Goal: Information Seeking & Learning: Learn about a topic

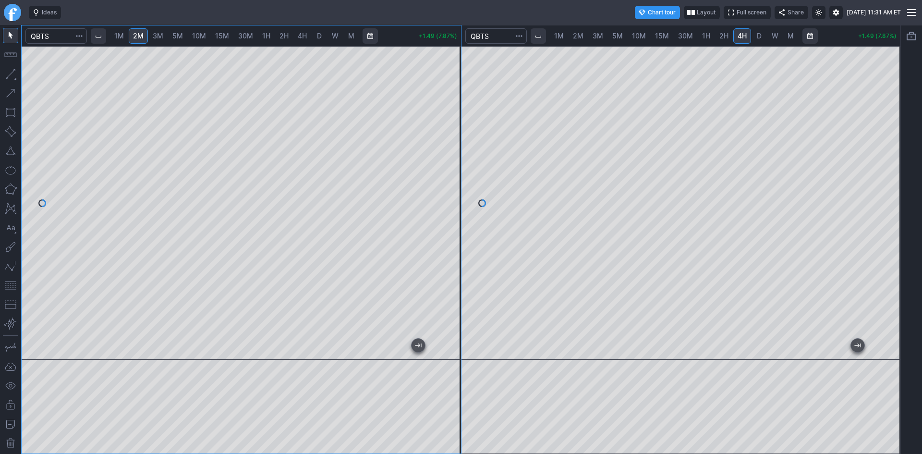
click at [14, 285] on button "button" at bounding box center [10, 285] width 15 height 15
drag, startPoint x: 884, startPoint y: 166, endPoint x: 885, endPoint y: 187, distance: 20.7
click at [885, 187] on div at bounding box center [890, 201] width 20 height 290
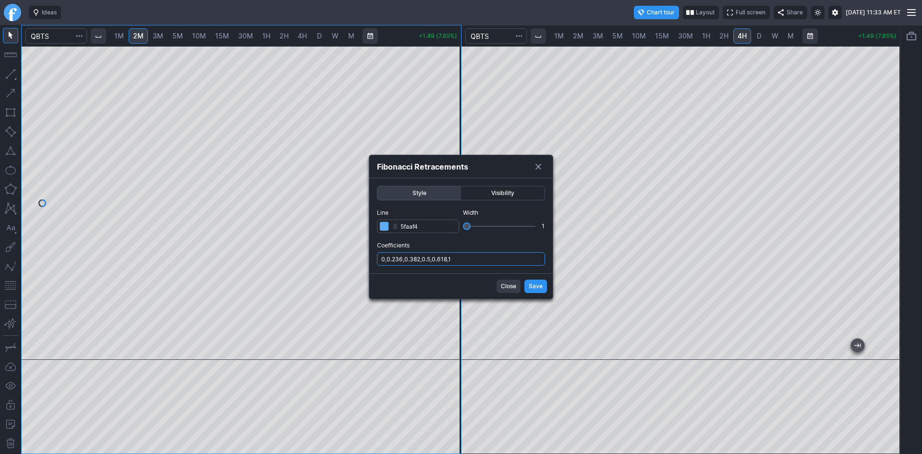
click at [464, 256] on input "0,0.236,0.382,0.5,0.618,1" at bounding box center [461, 258] width 168 height 13
type input "0,0.236,0.382,0.5,0.618,1,.786"
click at [537, 286] on span "Save" at bounding box center [536, 286] width 14 height 10
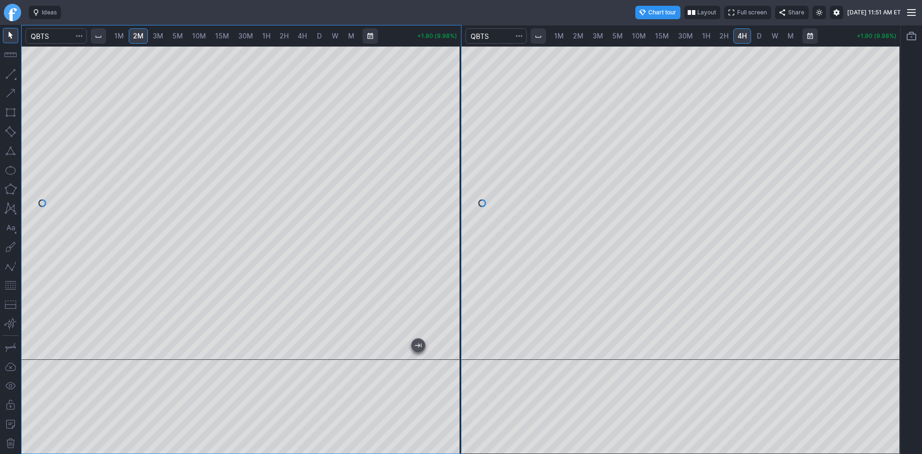
drag, startPoint x: 448, startPoint y: 139, endPoint x: 443, endPoint y: 149, distance: 11.2
click at [443, 149] on div at bounding box center [451, 201] width 20 height 290
click at [14, 282] on button "button" at bounding box center [10, 285] width 15 height 15
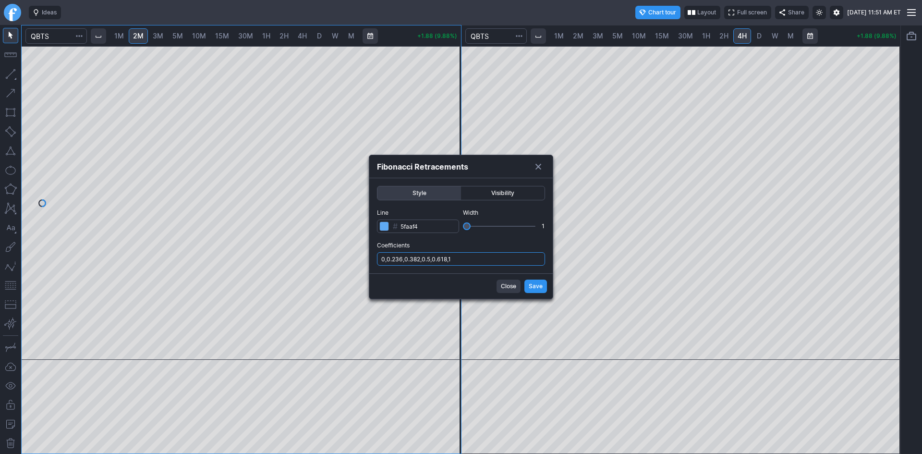
click at [483, 262] on input "0,0.236,0.382,0.5,0.618,1" at bounding box center [461, 258] width 168 height 13
type input "0,0.236,0.382,0.5,0.618,1,.786"
click at [534, 287] on span "Save" at bounding box center [536, 286] width 14 height 10
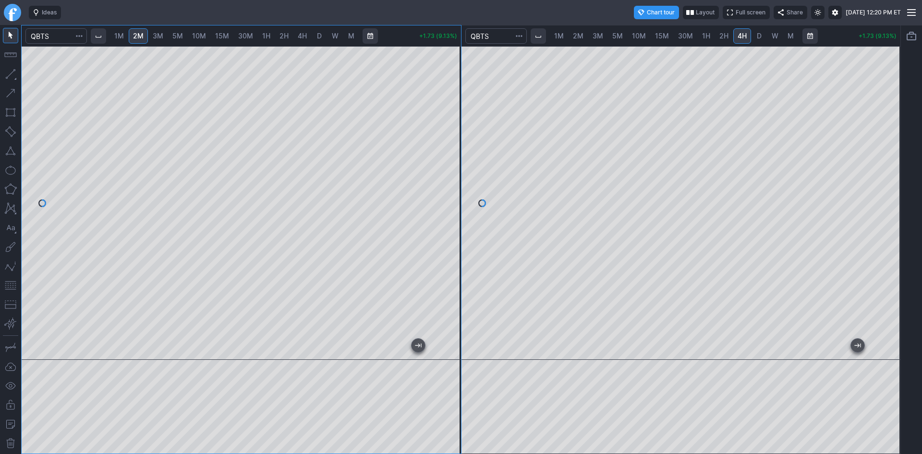
click at [10, 150] on button "button" at bounding box center [10, 150] width 15 height 15
click at [450, 149] on div at bounding box center [451, 201] width 20 height 290
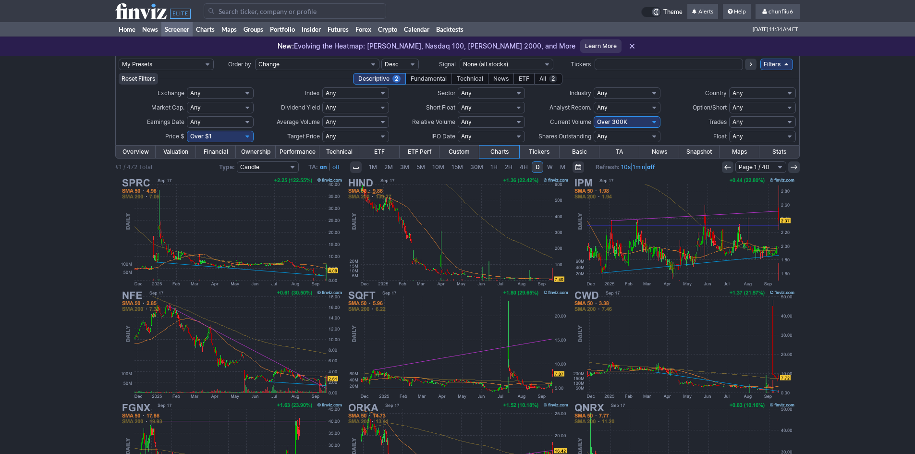
click at [602, 121] on select "Any Under 50K Under 100K Under 500K Under 750K Under 1M Over 0 Over 50K Over 10…" at bounding box center [626, 122] width 67 height 12
select select "o500"
click at [593, 116] on select "Any Under 50K Under 100K Under 500K Under 750K Under 1M Over 0 Over 50K Over 10…" at bounding box center [626, 122] width 67 height 12
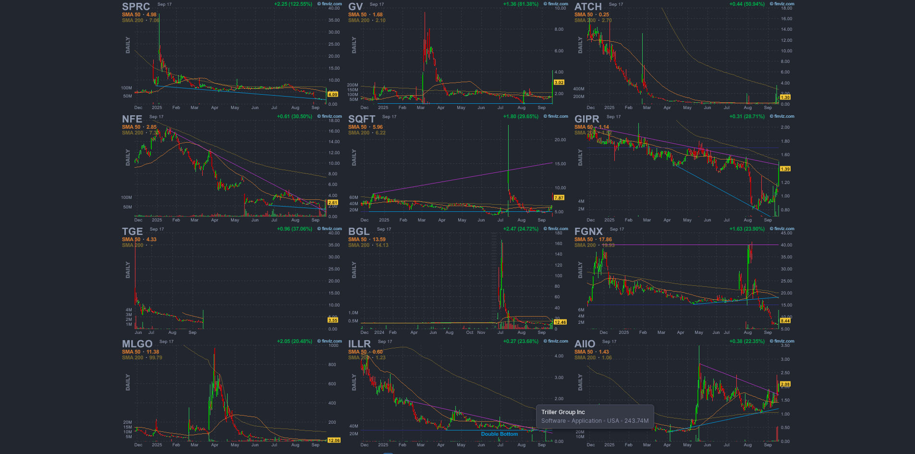
scroll to position [197, 0]
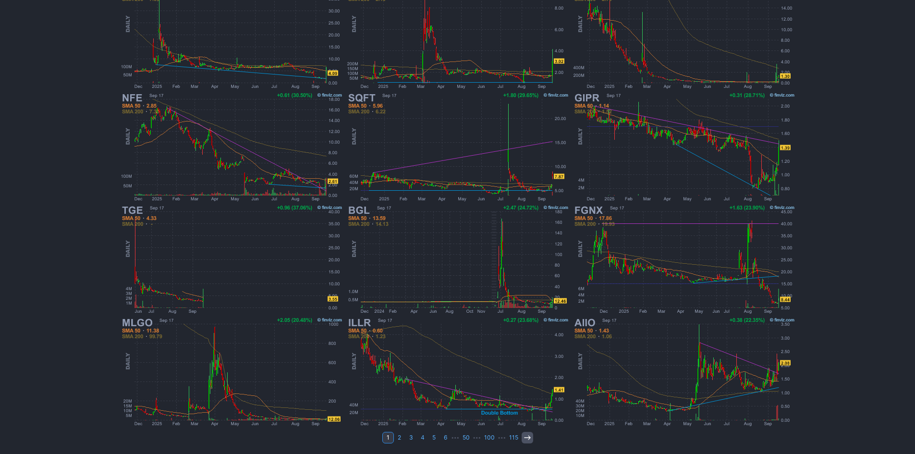
click at [524, 436] on icon at bounding box center [527, 438] width 8 height 8
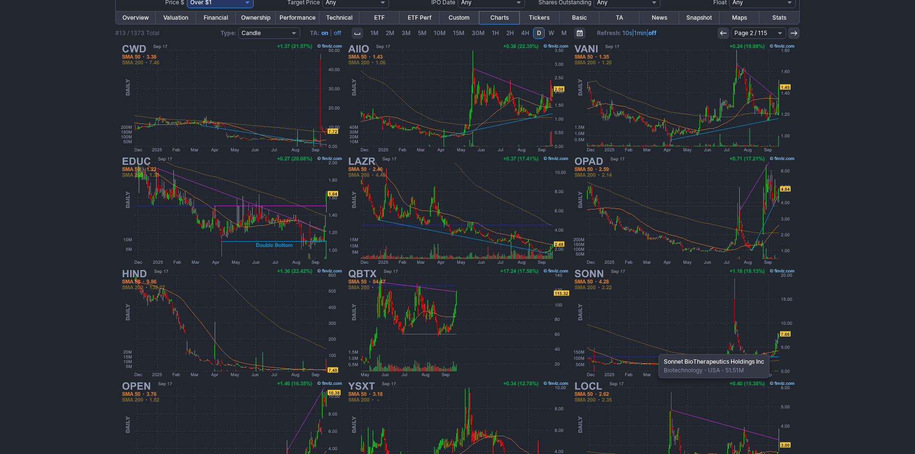
scroll to position [144, 0]
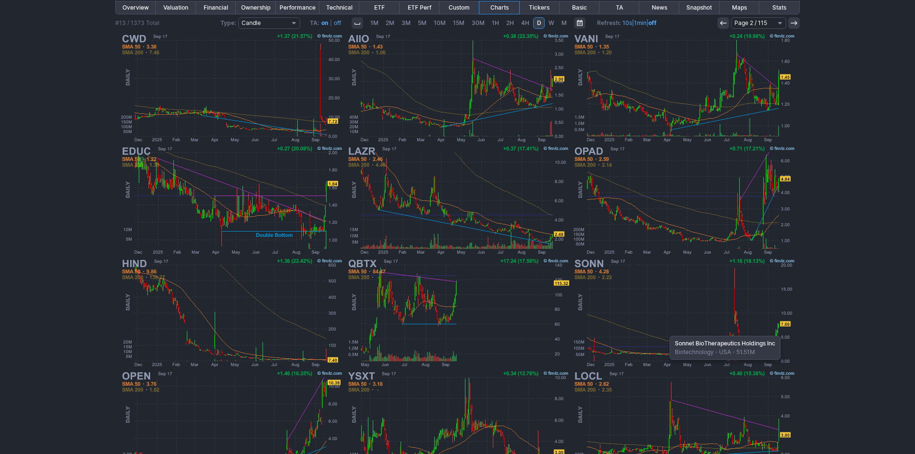
click at [664, 330] on img at bounding box center [683, 312] width 225 height 112
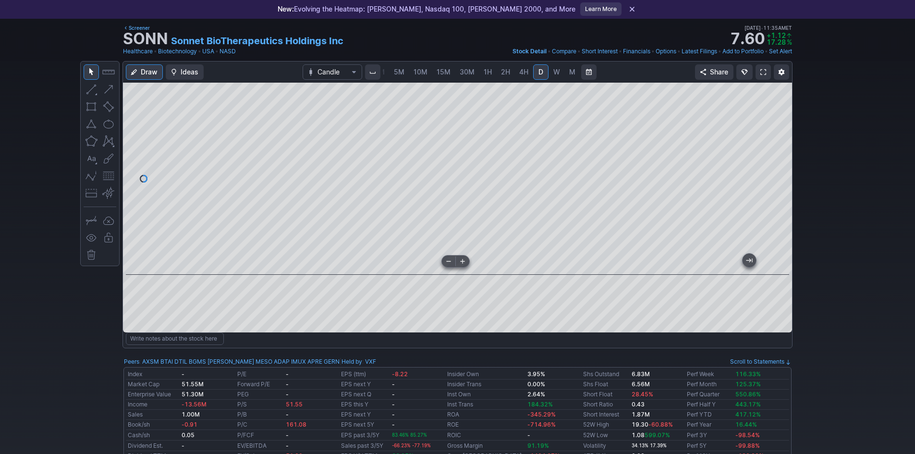
scroll to position [48, 0]
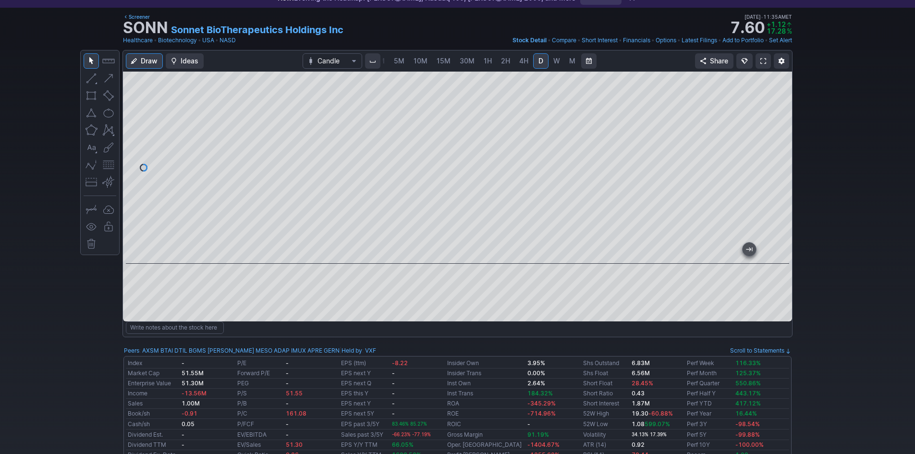
click at [767, 176] on div at bounding box center [457, 168] width 669 height 192
click at [770, 208] on div at bounding box center [457, 168] width 669 height 192
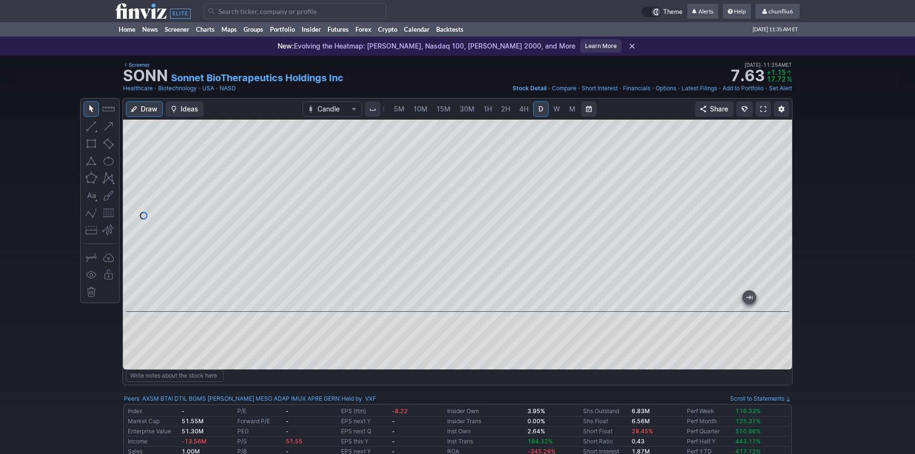
click at [398, 108] on span "5M" at bounding box center [399, 109] width 11 height 8
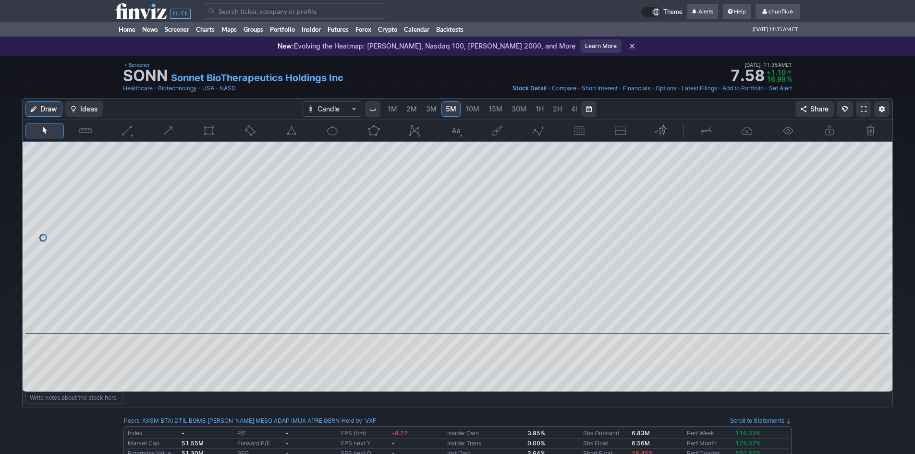
click at [393, 109] on span "1M" at bounding box center [392, 109] width 10 height 8
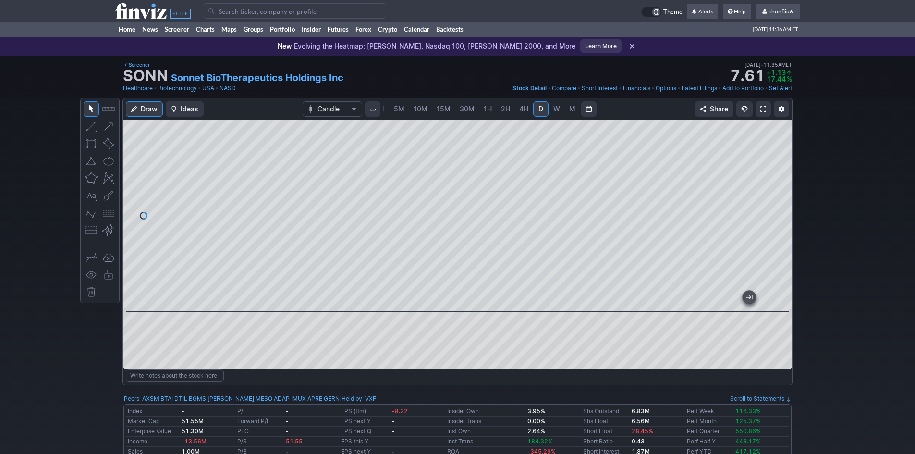
click at [761, 173] on div at bounding box center [457, 216] width 669 height 192
click at [503, 108] on span "2H" at bounding box center [505, 109] width 9 height 8
click at [759, 110] on link at bounding box center [762, 108] width 15 height 15
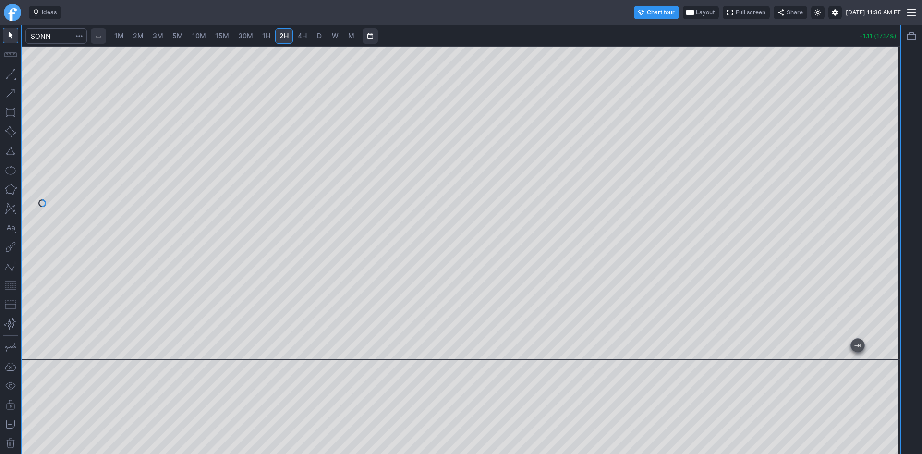
click at [863, 169] on div at bounding box center [461, 203] width 879 height 314
click at [11, 283] on button "button" at bounding box center [10, 285] width 15 height 15
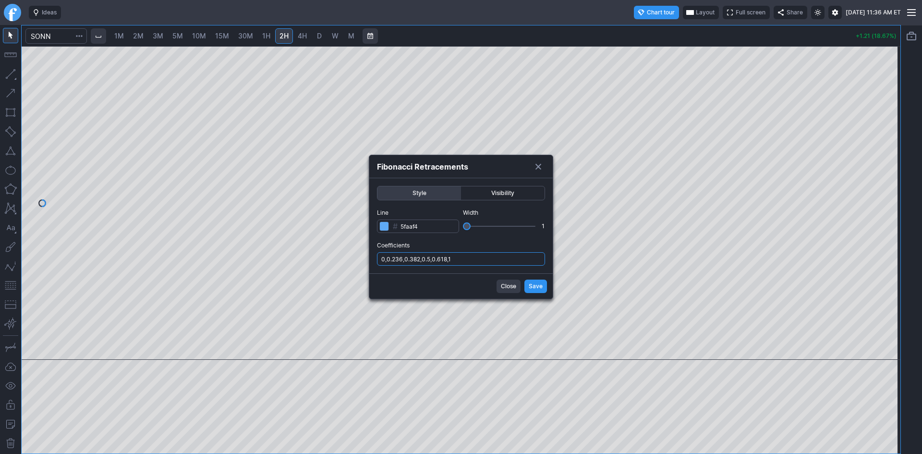
click at [505, 255] on input "0,0.236,0.382,0.5,0.618,1" at bounding box center [461, 258] width 168 height 13
type input "0,0.236,0.382,0.5,0.618,1,.786"
click at [539, 286] on span "Save" at bounding box center [536, 286] width 14 height 10
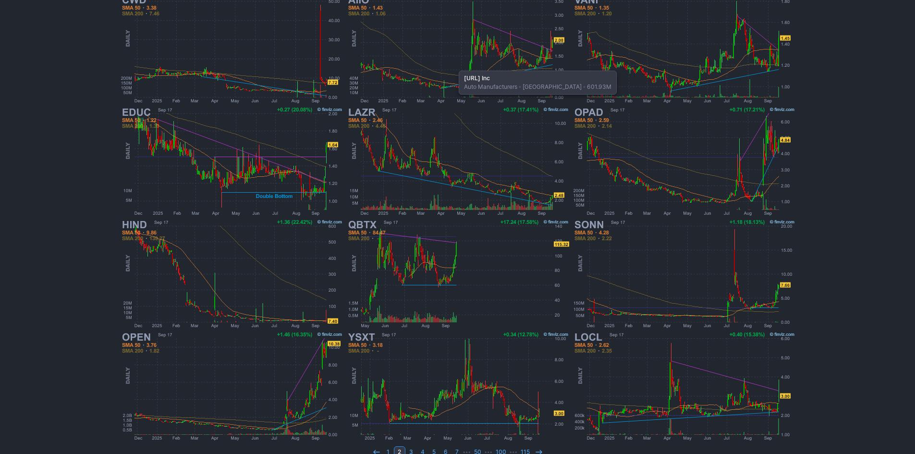
scroll to position [197, 0]
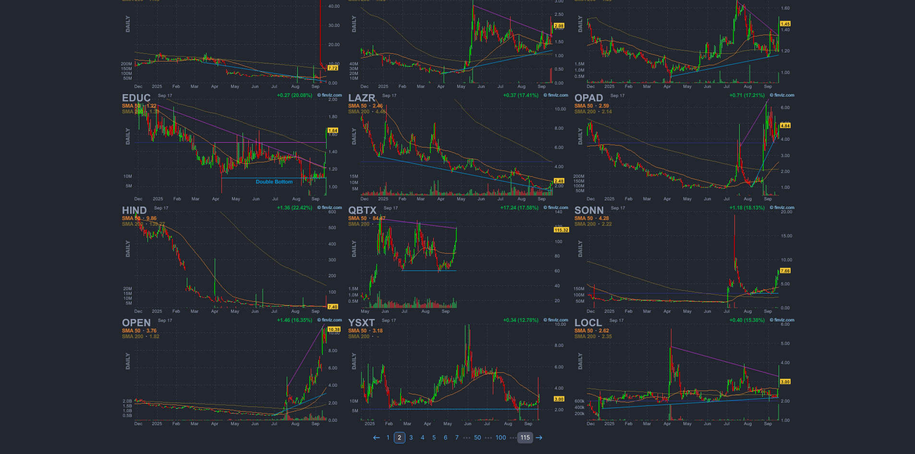
click at [530, 435] on link "115" at bounding box center [525, 438] width 16 height 12
click at [533, 438] on link at bounding box center [539, 438] width 12 height 12
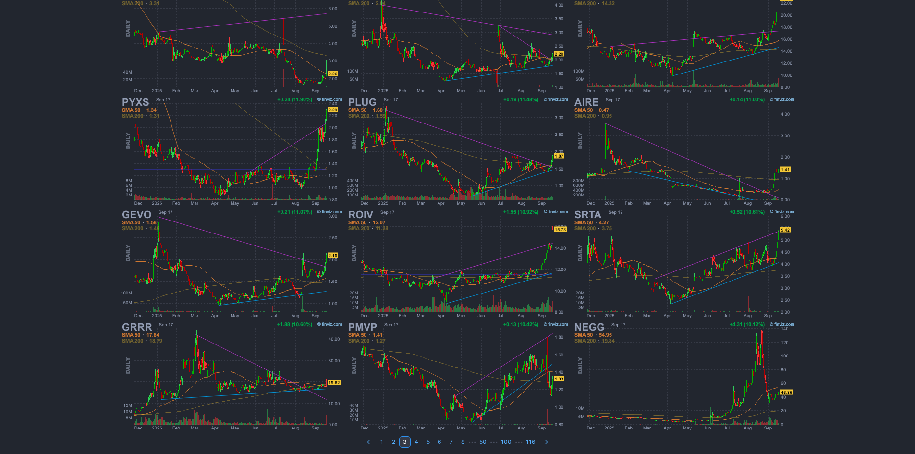
scroll to position [197, 0]
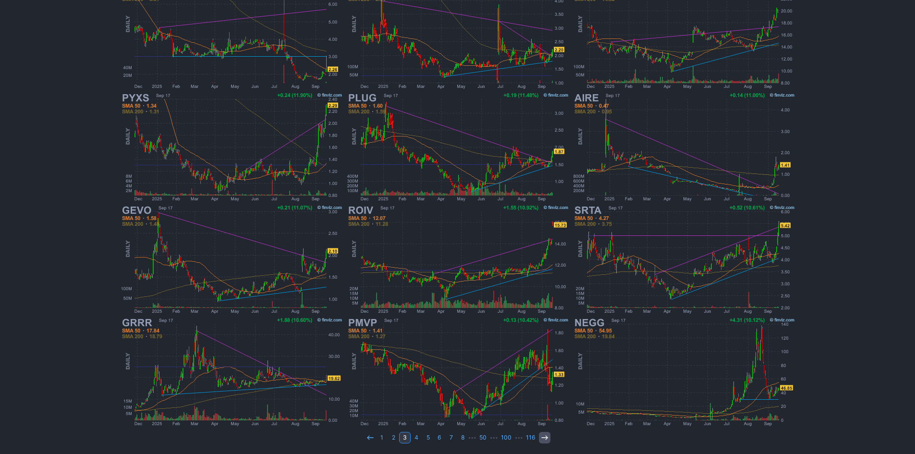
click at [542, 436] on icon at bounding box center [545, 438] width 8 height 8
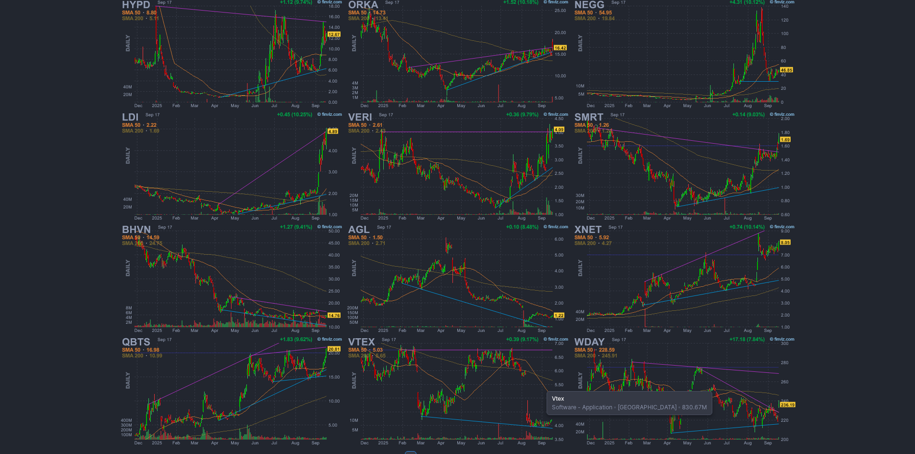
scroll to position [197, 0]
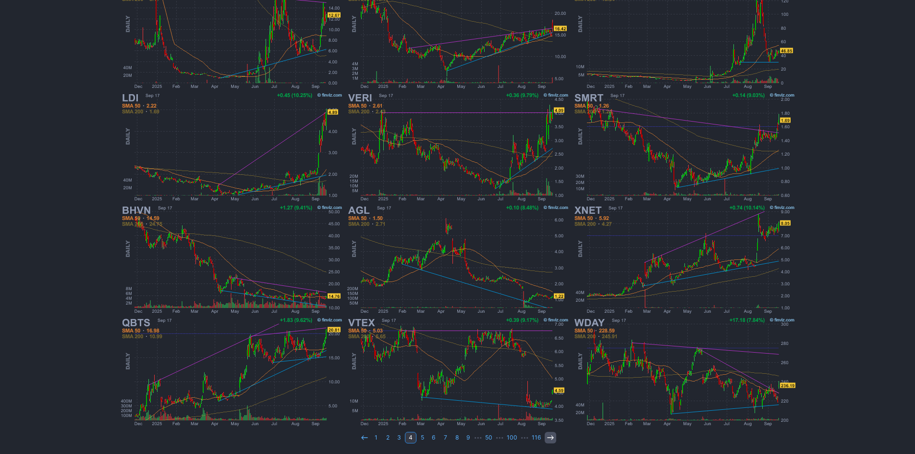
click at [547, 434] on icon at bounding box center [550, 438] width 8 height 8
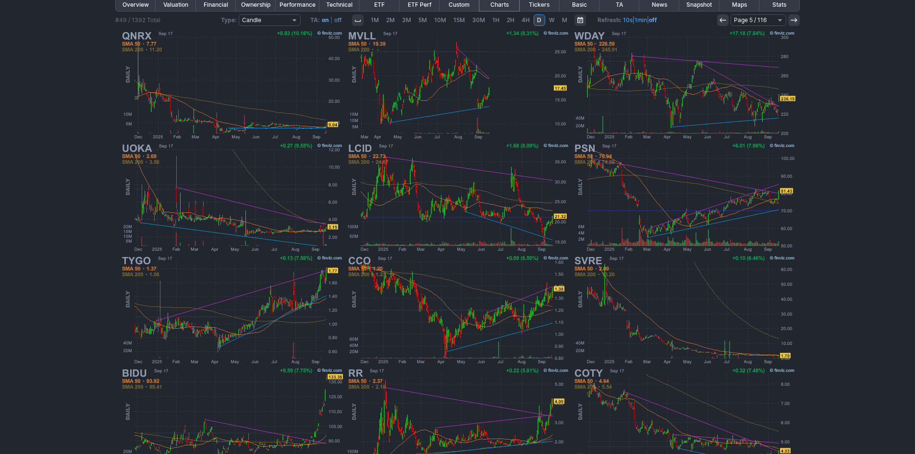
scroll to position [192, 0]
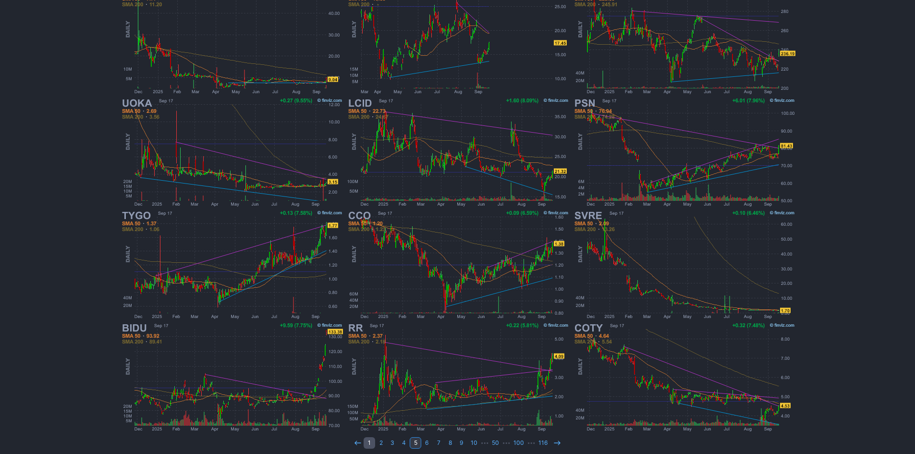
click at [369, 442] on link "1" at bounding box center [369, 443] width 12 height 12
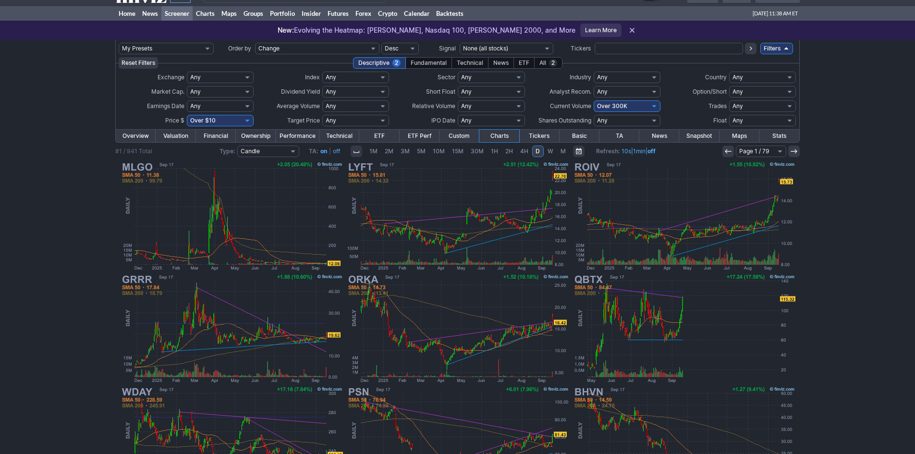
scroll to position [10, 0]
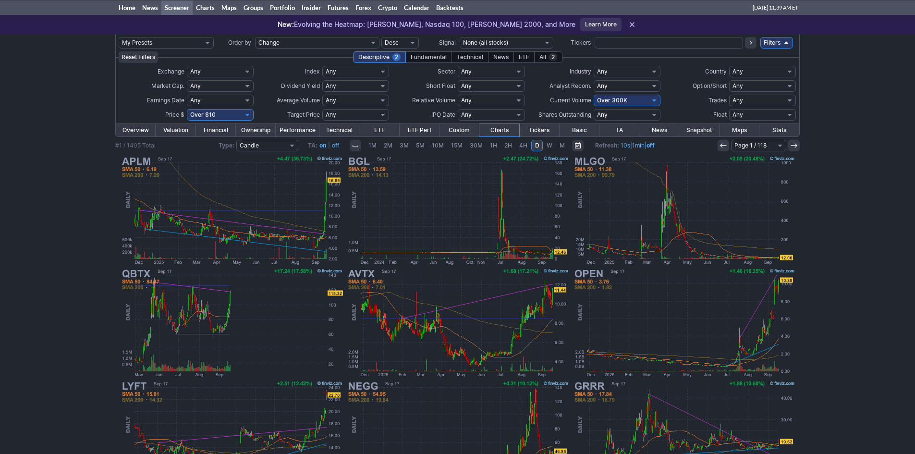
scroll to position [5, 0]
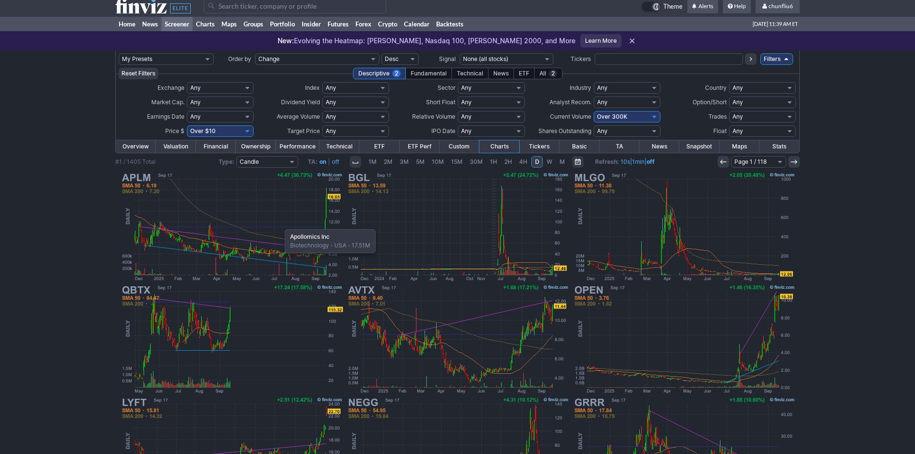
click at [280, 224] on img at bounding box center [231, 226] width 225 height 112
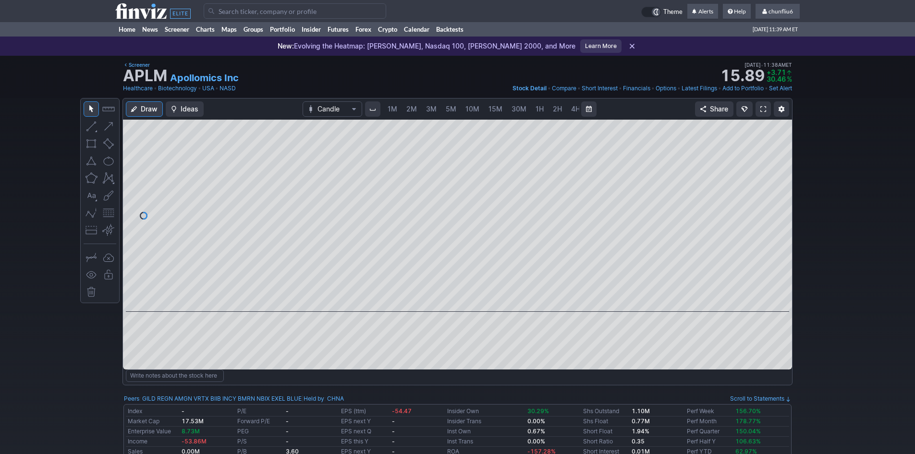
scroll to position [0, 52]
click at [397, 109] on span "5M" at bounding box center [399, 109] width 11 height 8
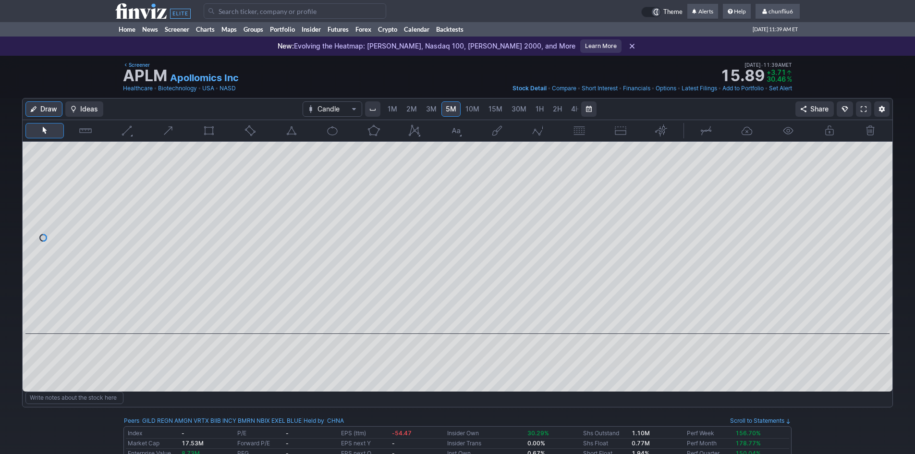
click at [866, 108] on span at bounding box center [863, 109] width 6 height 8
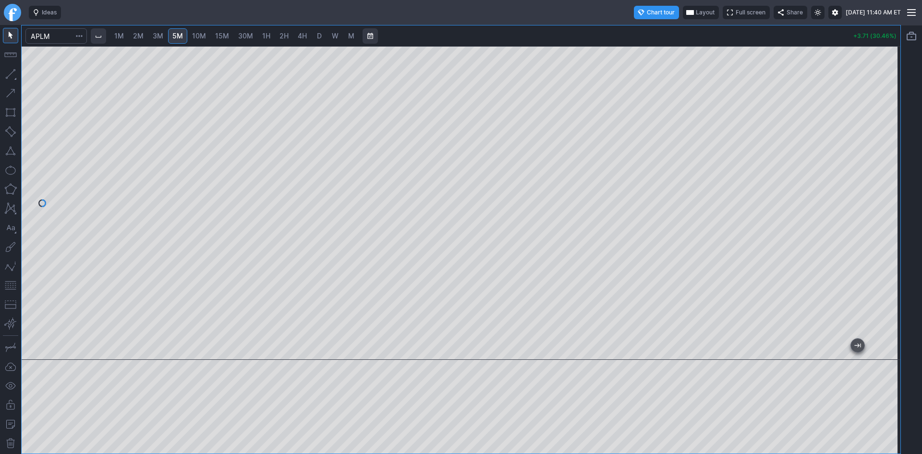
click at [138, 36] on span "2M" at bounding box center [138, 36] width 11 height 8
click at [122, 35] on span "1M" at bounding box center [119, 36] width 10 height 8
drag, startPoint x: 886, startPoint y: 216, endPoint x: 884, endPoint y: 243, distance: 27.0
click at [884, 243] on div at bounding box center [890, 201] width 20 height 290
click at [13, 285] on button "button" at bounding box center [10, 285] width 15 height 15
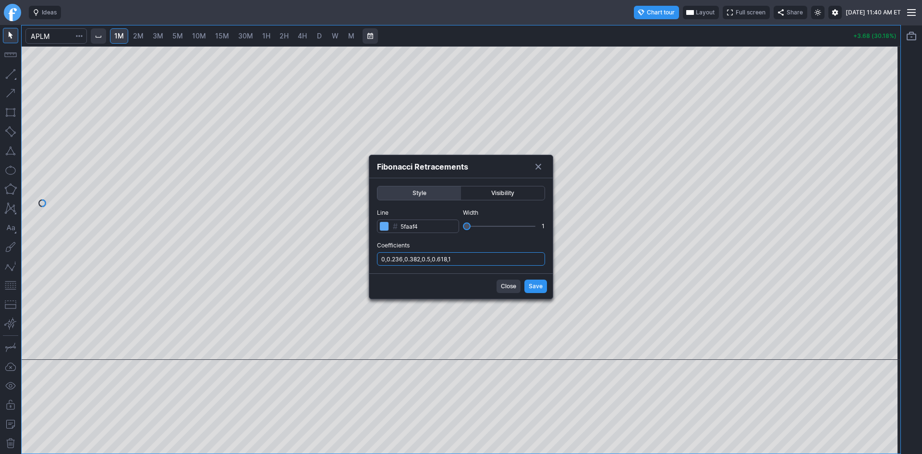
click at [507, 259] on input "0,0.236,0.382,0.5,0.618,1" at bounding box center [461, 258] width 168 height 13
type input "0,0.236,0.382,0.5,0.618,1,.786"
click at [536, 288] on span "Save" at bounding box center [536, 286] width 14 height 10
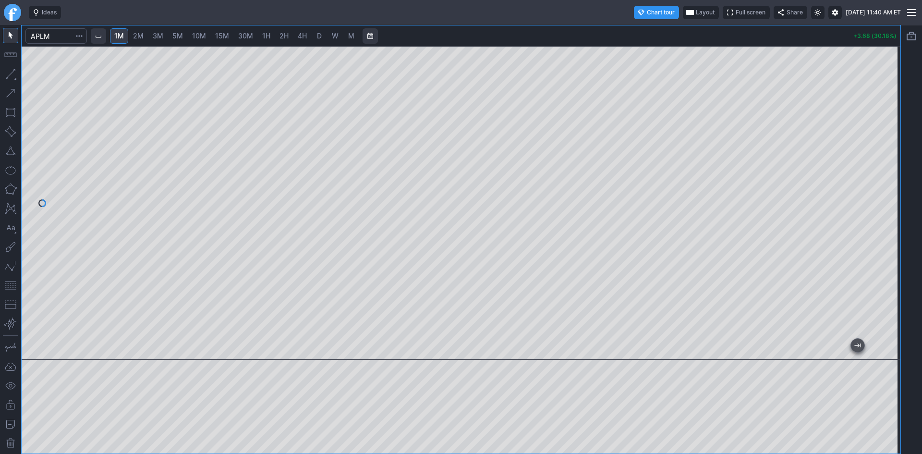
click at [696, 14] on span "Layout" at bounding box center [705, 13] width 19 height 10
click at [656, 30] on button "Layout" at bounding box center [658, 30] width 13 height 13
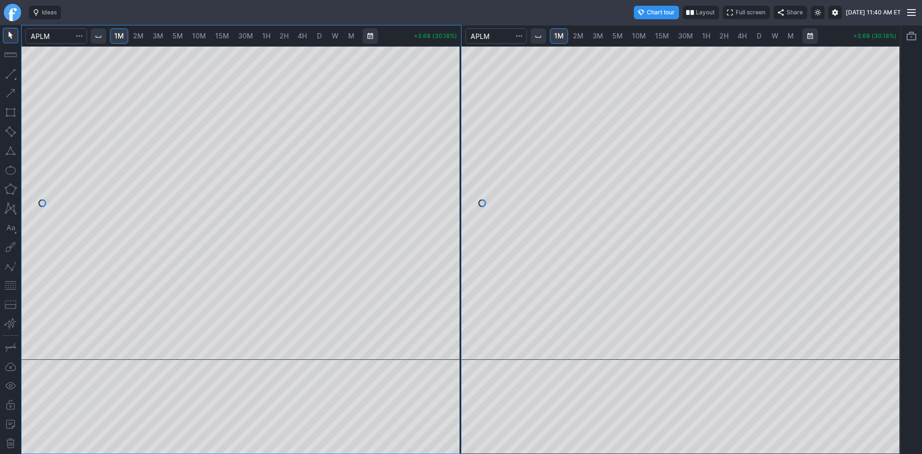
click at [642, 34] on span "10M" at bounding box center [639, 36] width 14 height 8
drag, startPoint x: 889, startPoint y: 100, endPoint x: 886, endPoint y: 170, distance: 70.2
click at [889, 162] on div at bounding box center [890, 201] width 20 height 290
click at [10, 285] on button "button" at bounding box center [10, 285] width 15 height 15
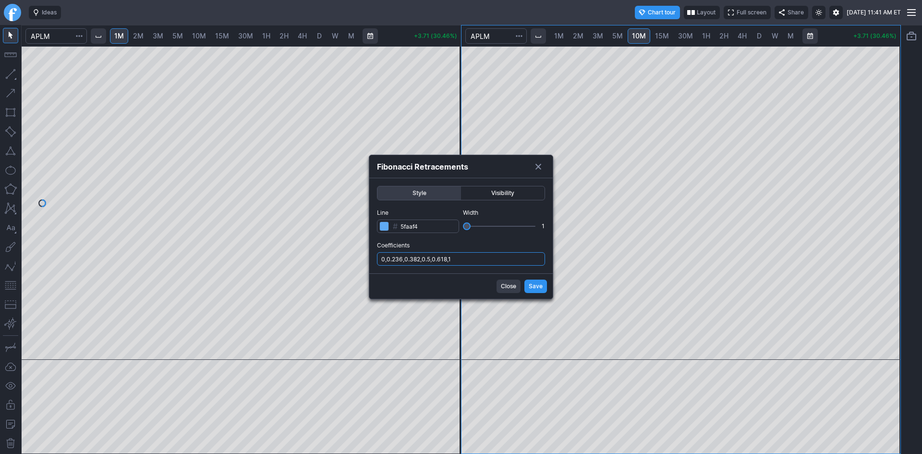
click at [464, 257] on input "0,0.236,0.382,0.5,0.618,1" at bounding box center [461, 258] width 168 height 13
type input "0,0.236,0.382,0.5,0.618,1,.786"
click at [534, 289] on span "Save" at bounding box center [536, 286] width 14 height 10
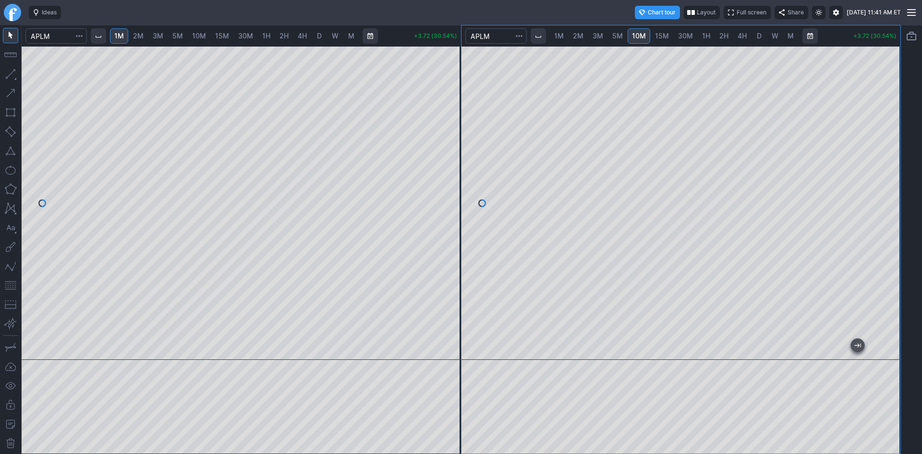
drag, startPoint x: 891, startPoint y: 263, endPoint x: 890, endPoint y: 277, distance: 13.9
click at [890, 277] on div at bounding box center [890, 201] width 20 height 290
drag, startPoint x: 668, startPoint y: 33, endPoint x: 677, endPoint y: 35, distance: 9.4
click at [668, 34] on link "15M" at bounding box center [662, 35] width 23 height 15
click at [687, 36] on span "30M" at bounding box center [685, 36] width 15 height 8
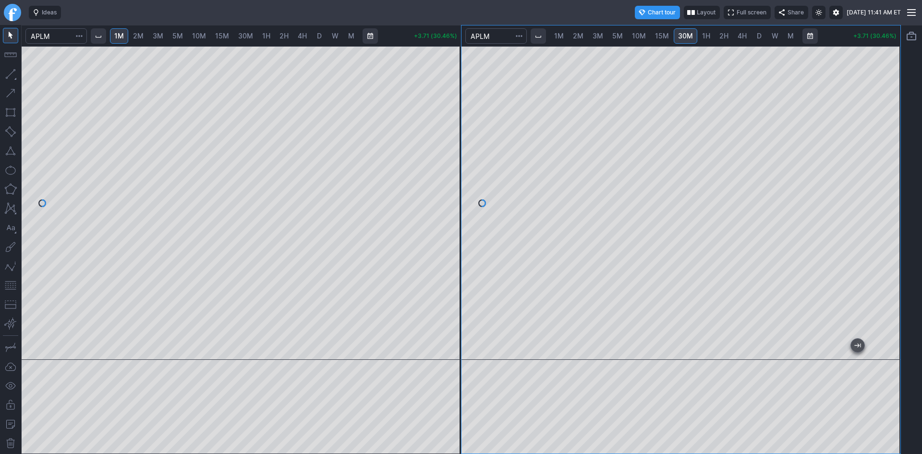
drag, startPoint x: 890, startPoint y: 98, endPoint x: 883, endPoint y: 143, distance: 45.2
click at [885, 134] on div at bounding box center [890, 201] width 20 height 290
click at [9, 284] on button "button" at bounding box center [10, 285] width 15 height 15
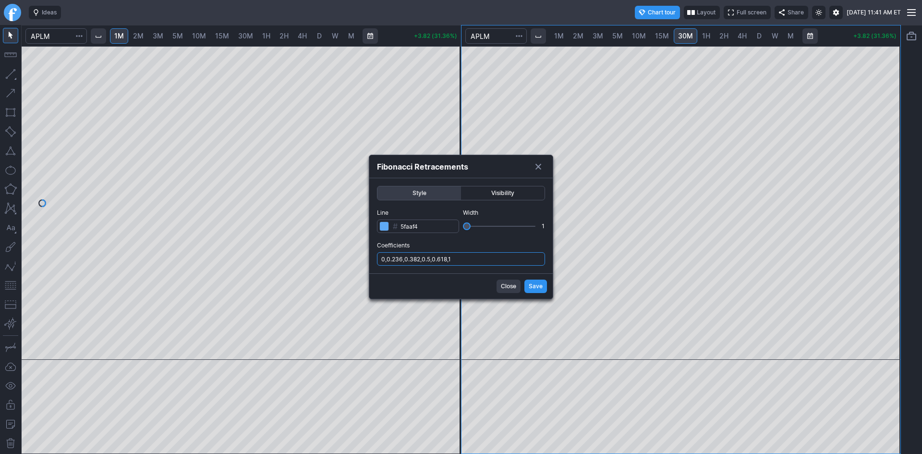
click at [489, 256] on input "0,0.236,0.382,0.5,0.618,1" at bounding box center [461, 258] width 168 height 13
type input "0,0.236,0.382,0.5,0.618,1,.786"
click at [536, 287] on span "Save" at bounding box center [536, 286] width 14 height 10
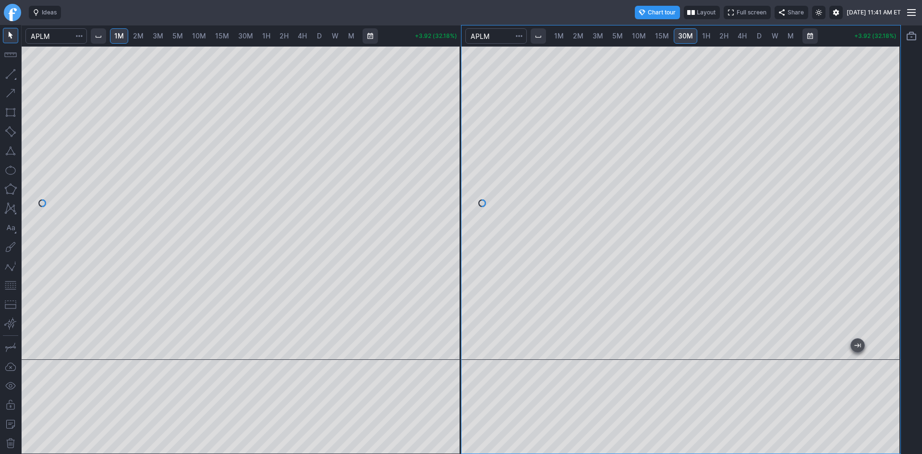
click at [703, 36] on span "1H" at bounding box center [706, 36] width 8 height 8
click at [721, 34] on span "2H" at bounding box center [723, 36] width 9 height 8
drag, startPoint x: 892, startPoint y: 142, endPoint x: 890, endPoint y: 179, distance: 36.5
click at [890, 179] on div at bounding box center [890, 201] width 20 height 290
click at [740, 36] on span "4H" at bounding box center [741, 36] width 9 height 8
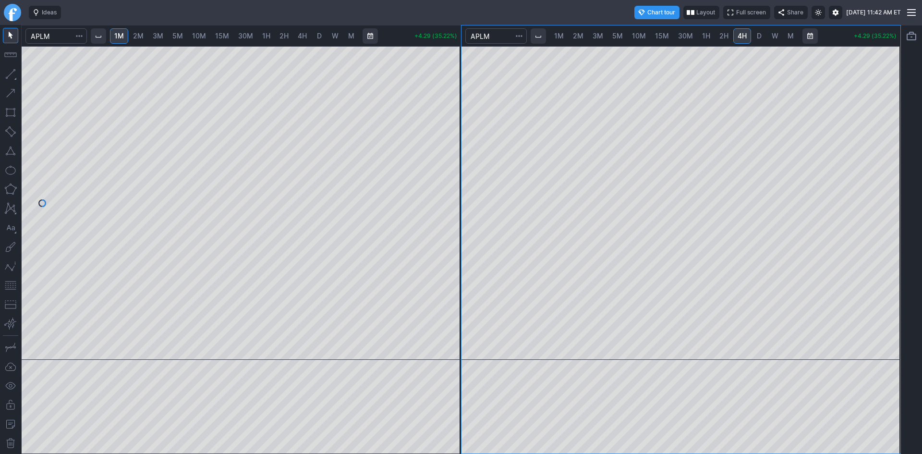
click at [761, 35] on span "D" at bounding box center [759, 36] width 7 height 10
click at [9, 282] on button "button" at bounding box center [10, 285] width 15 height 15
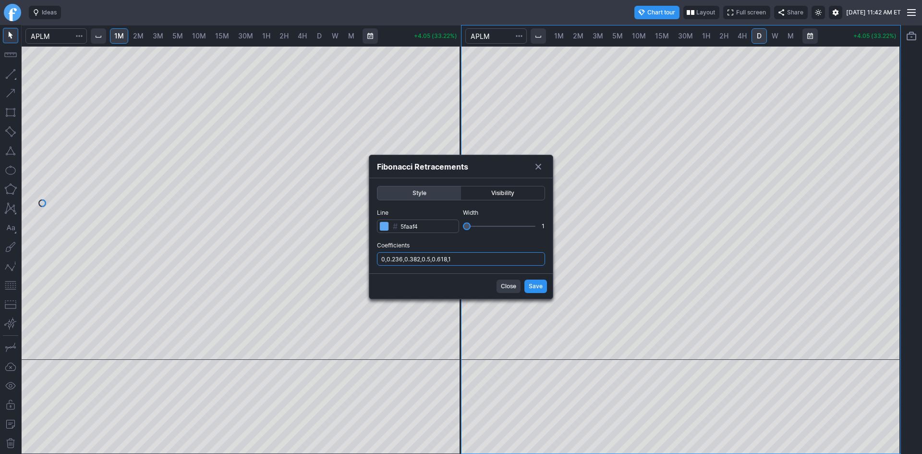
click at [497, 257] on input "0,0.236,0.382,0.5,0.618,1" at bounding box center [461, 258] width 168 height 13
type input "0,0.236,0.382,0.5,0.618,1,.786"
click at [533, 284] on span "Save" at bounding box center [536, 286] width 14 height 10
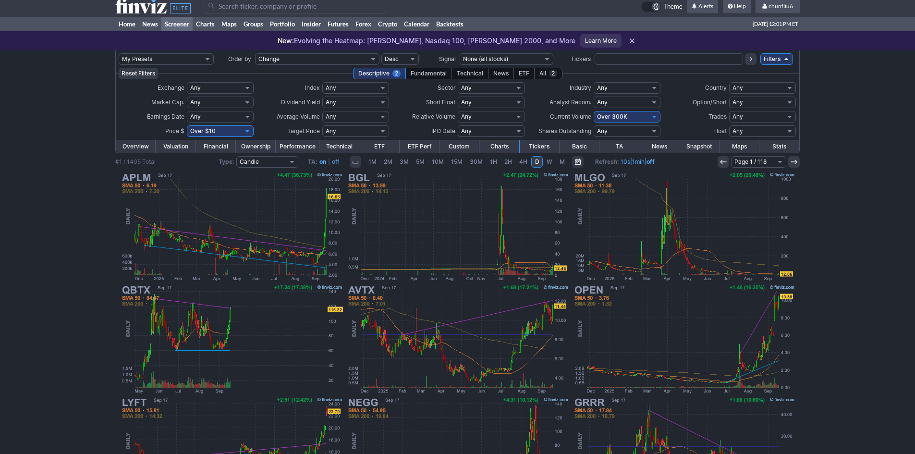
click at [613, 117] on select "Any Under 50K Under 100K Under 500K Under 750K Under 1M Over 0 Over 50K Over 10…" at bounding box center [626, 117] width 67 height 12
select select "o400"
click at [593, 111] on select "Any Under 50K Under 100K Under 500K Under 750K Under 1M Over 0 Over 50K Over 10…" at bounding box center [626, 117] width 67 height 12
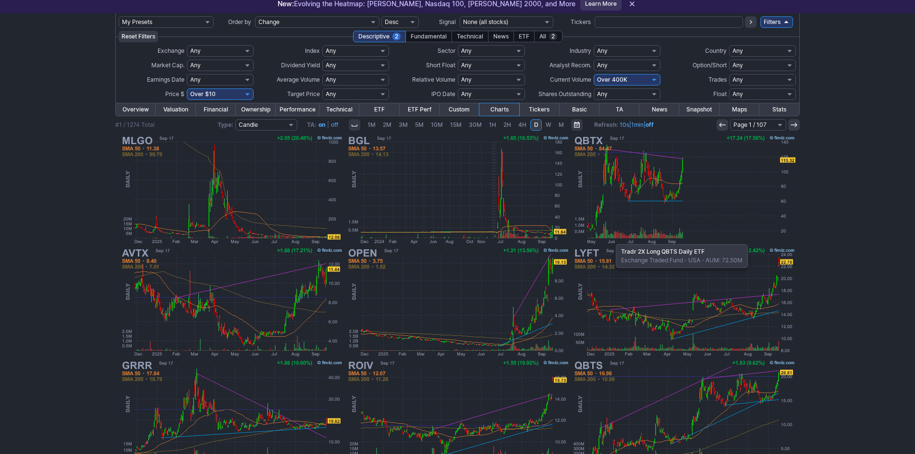
scroll to position [5, 0]
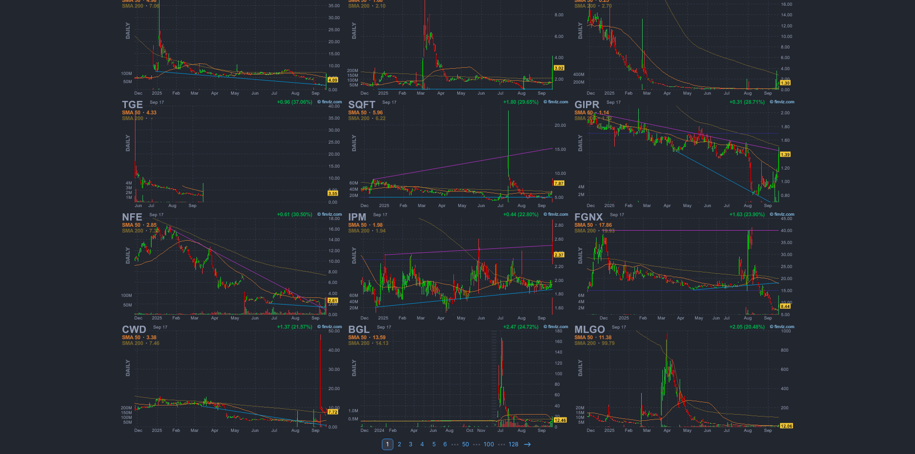
scroll to position [197, 0]
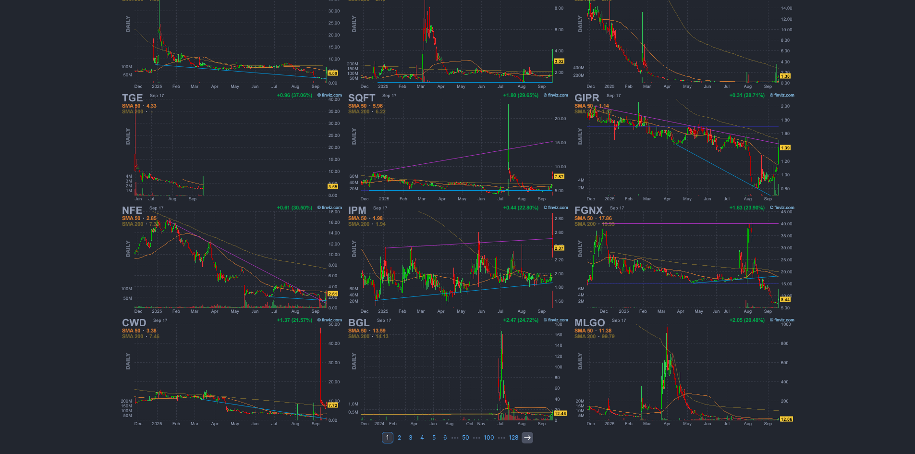
click at [525, 437] on icon at bounding box center [527, 438] width 8 height 8
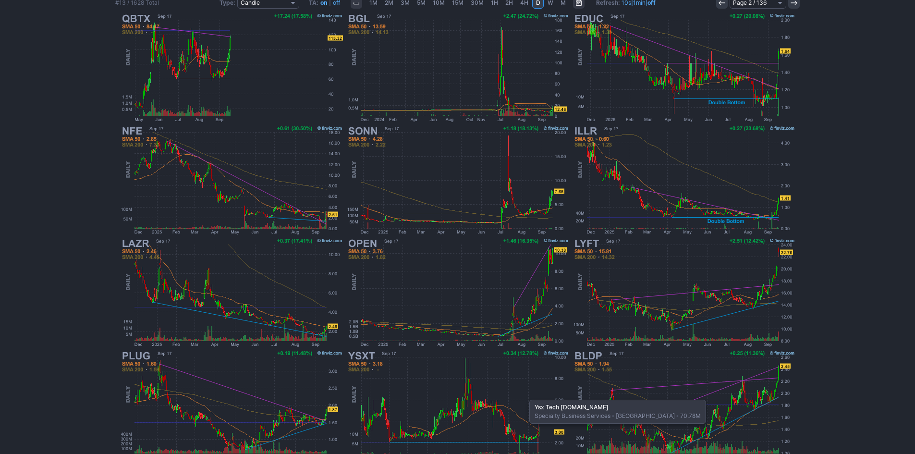
scroll to position [192, 0]
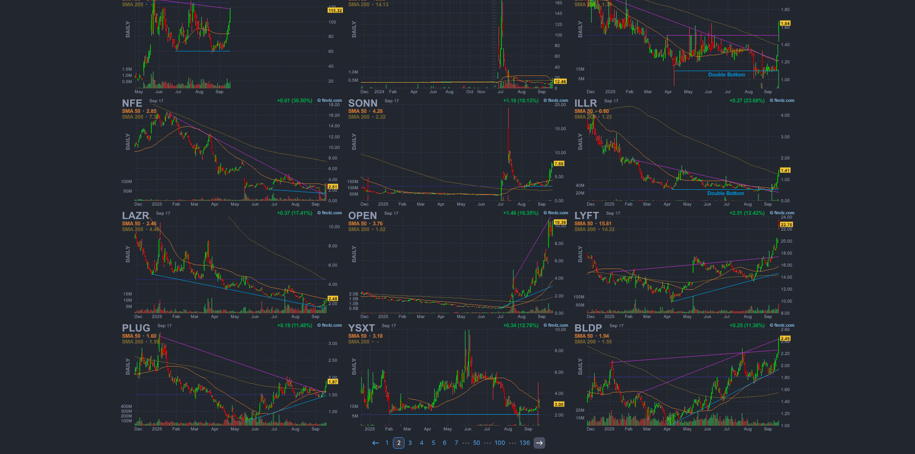
click at [536, 441] on icon at bounding box center [539, 443] width 8 height 8
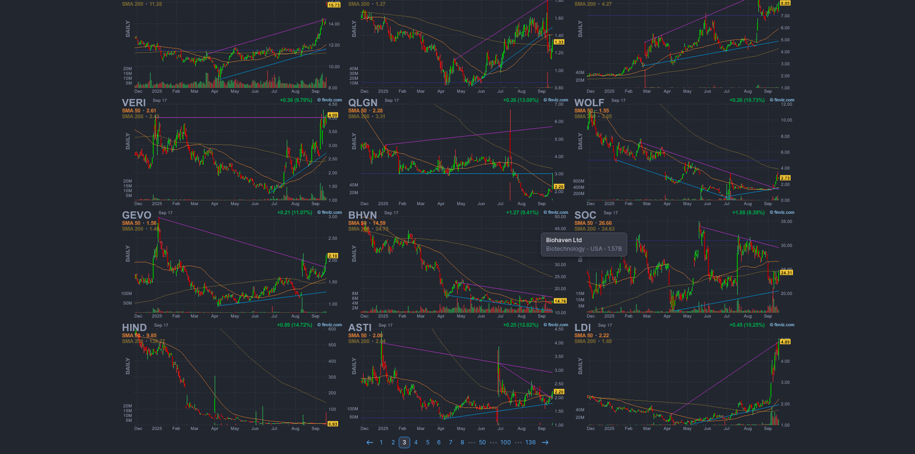
scroll to position [197, 0]
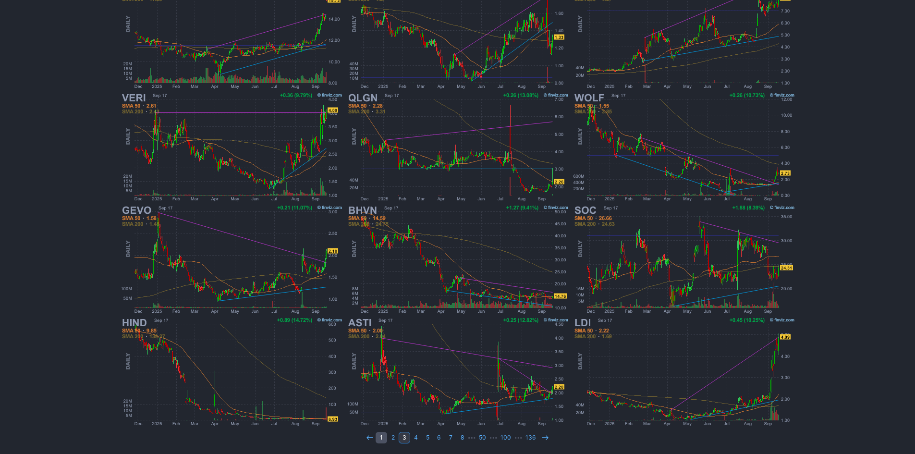
click at [381, 434] on link "1" at bounding box center [381, 438] width 12 height 12
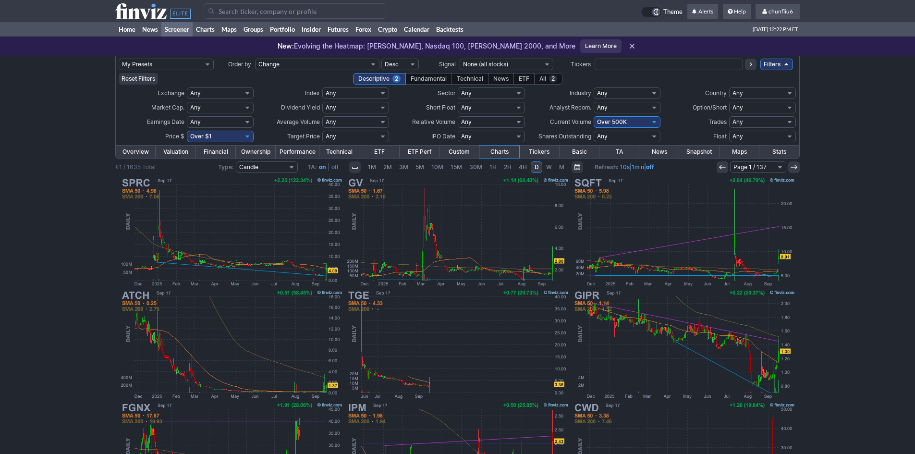
click at [58, 288] on div "My Presets -Save Screen -Edit Screens p: NP! Order by Ticker Tickers Input Filt…" at bounding box center [457, 353] width 915 height 595
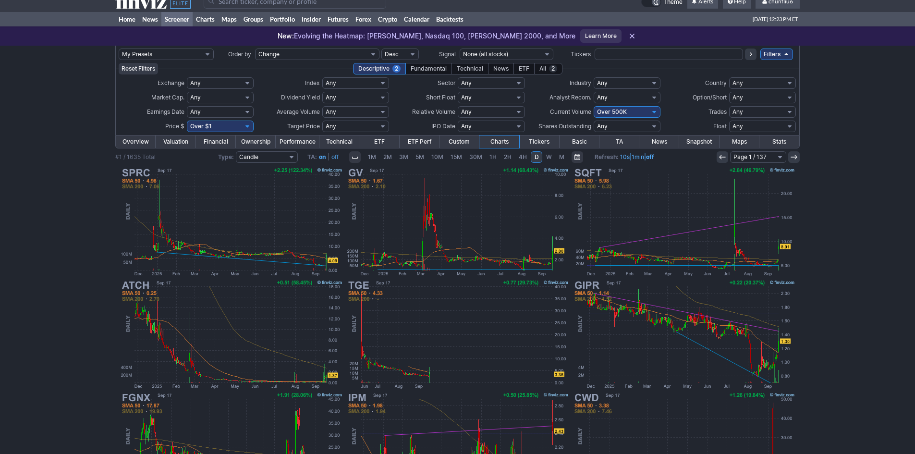
scroll to position [5, 0]
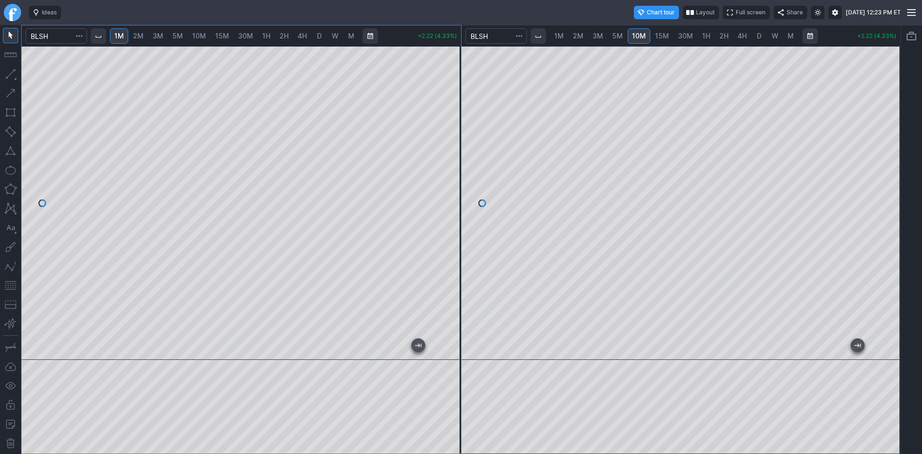
drag, startPoint x: 454, startPoint y: 115, endPoint x: 449, endPoint y: 135, distance: 20.2
click at [449, 135] on div at bounding box center [451, 201] width 20 height 290
